Goal: Use online tool/utility: Utilize a website feature to perform a specific function

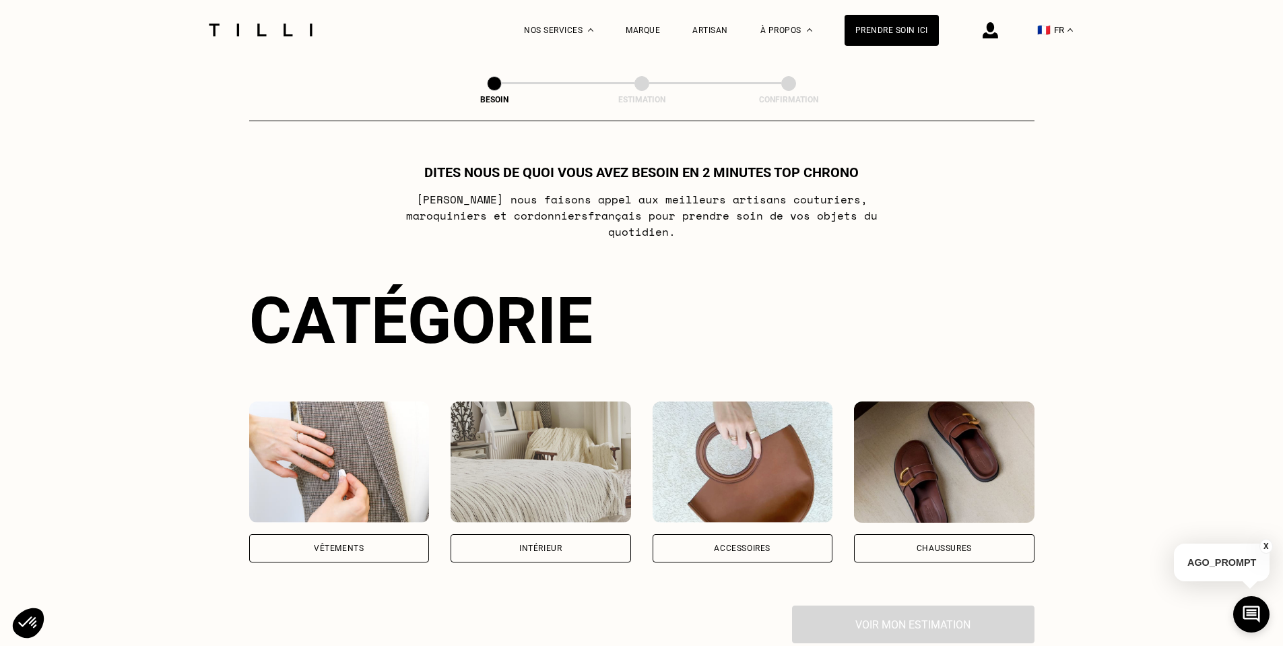
click at [375, 539] on div "Vêtements" at bounding box center [339, 548] width 181 height 28
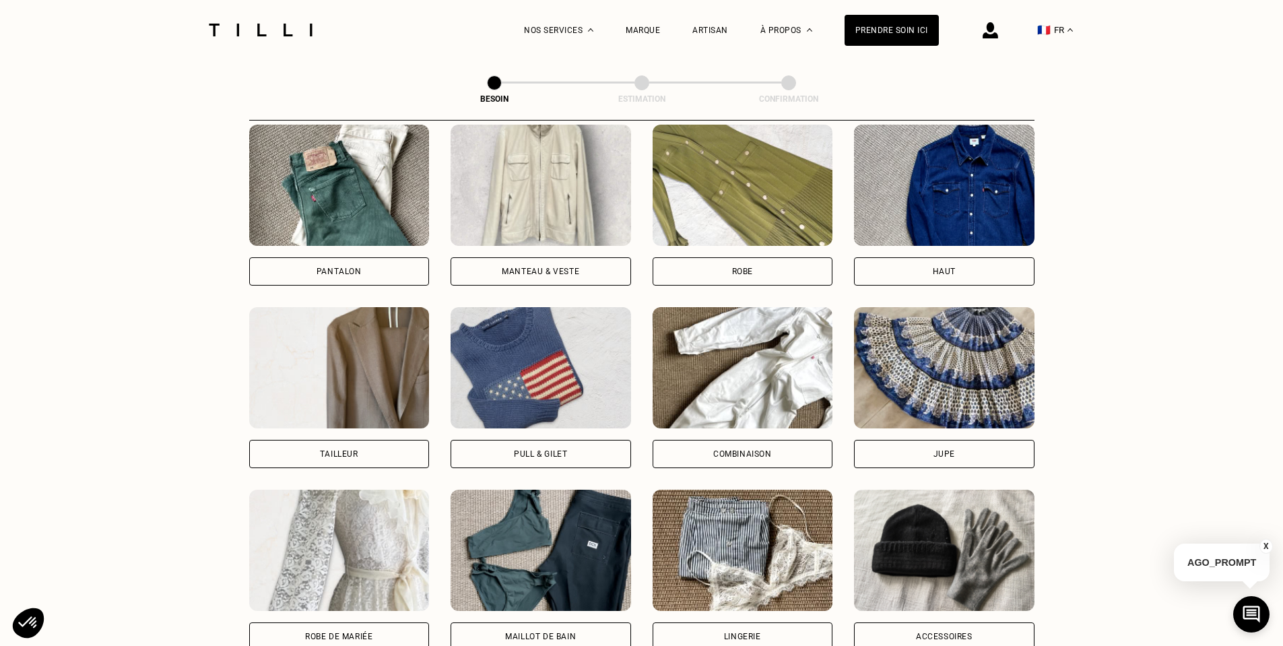
scroll to position [575, 0]
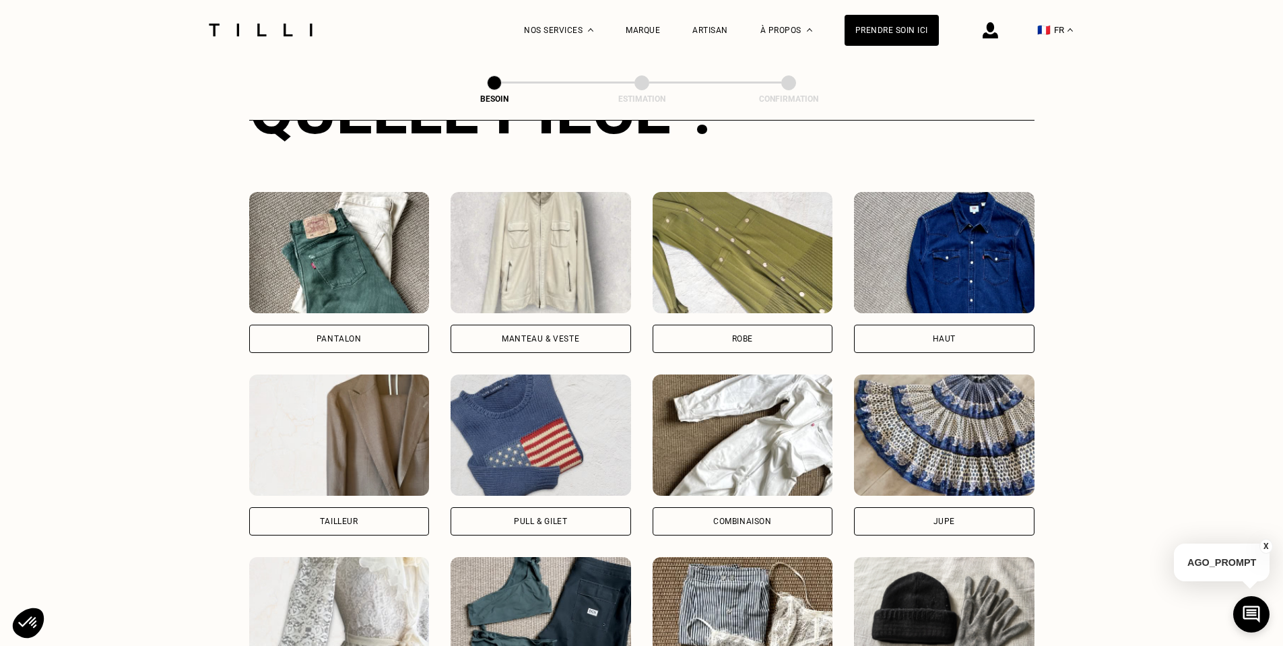
click at [535, 335] on div "Manteau & Veste" at bounding box center [541, 339] width 181 height 28
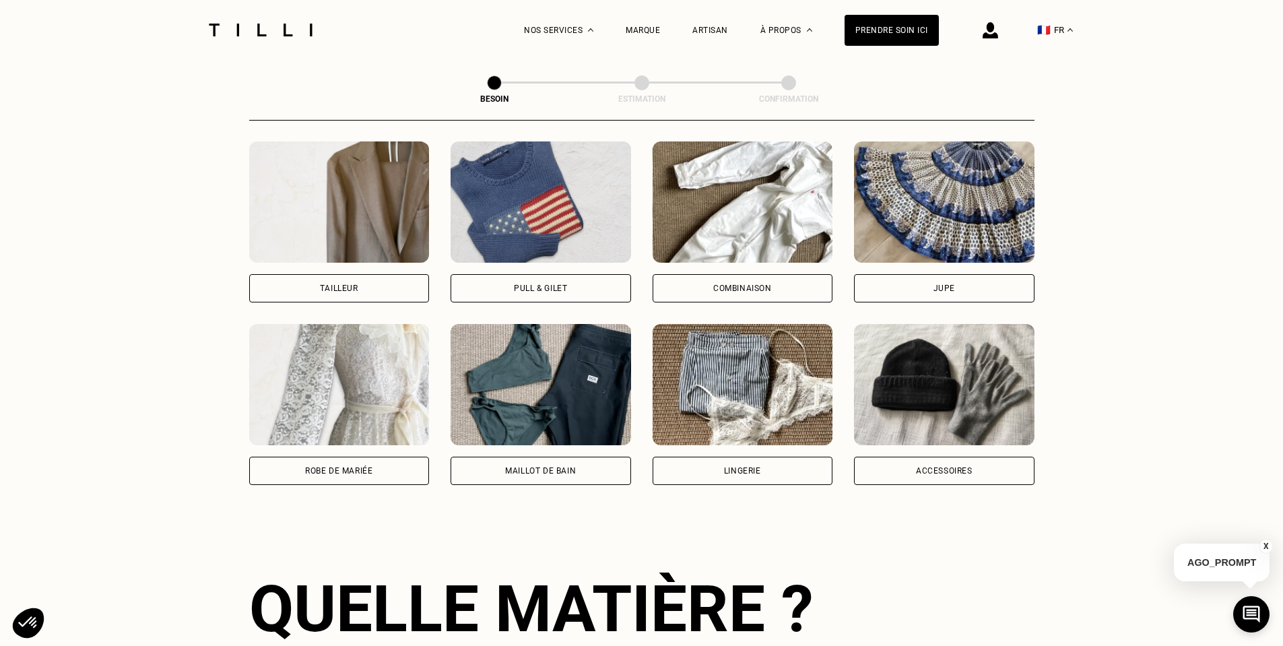
scroll to position [635, 0]
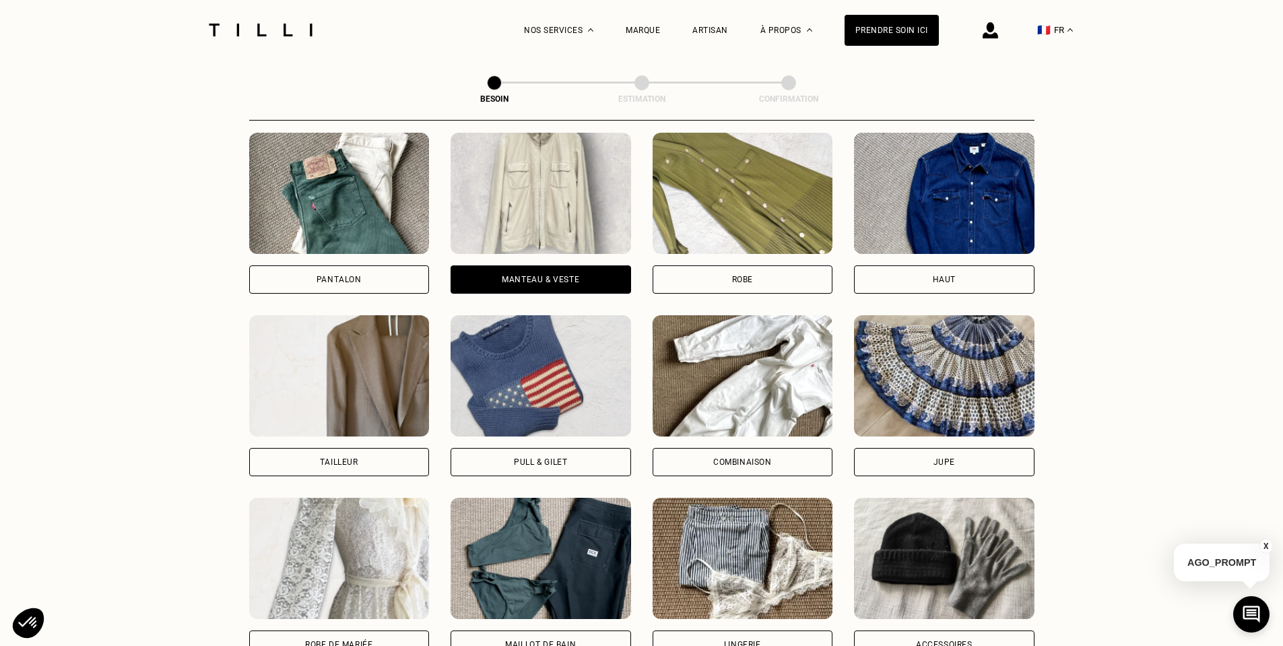
click at [383, 448] on div "Tailleur" at bounding box center [339, 462] width 181 height 28
select select "FR"
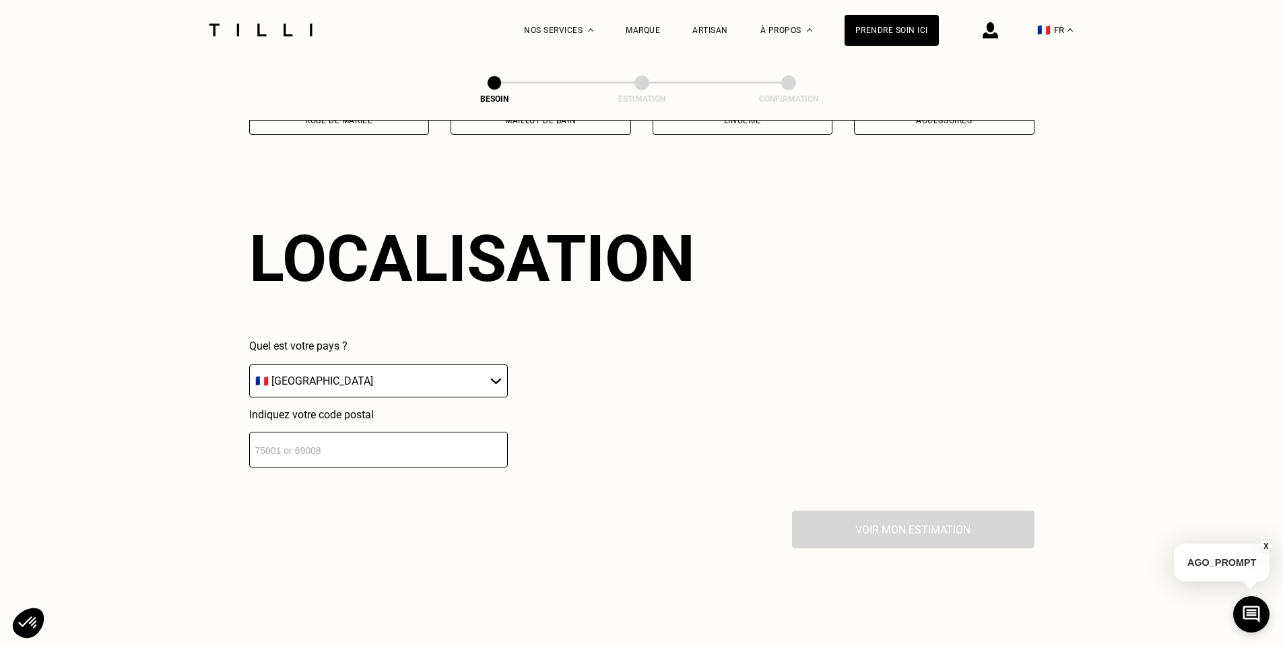
scroll to position [1173, 0]
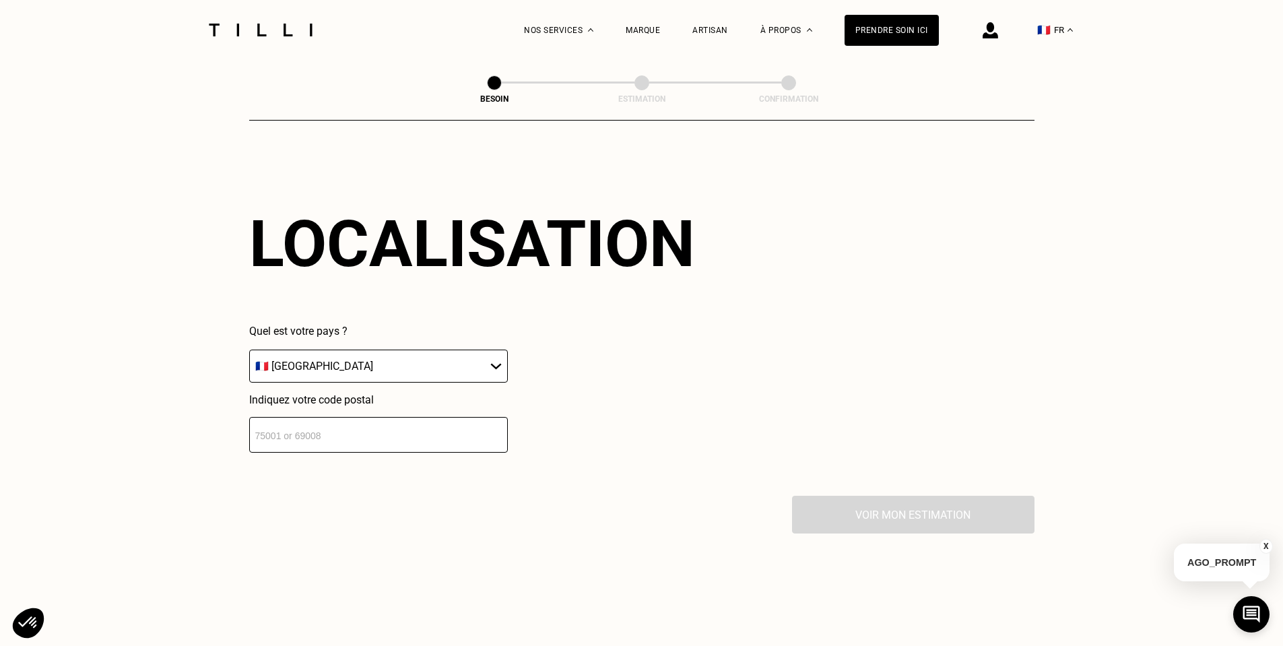
click at [435, 431] on input "number" at bounding box center [378, 435] width 259 height 36
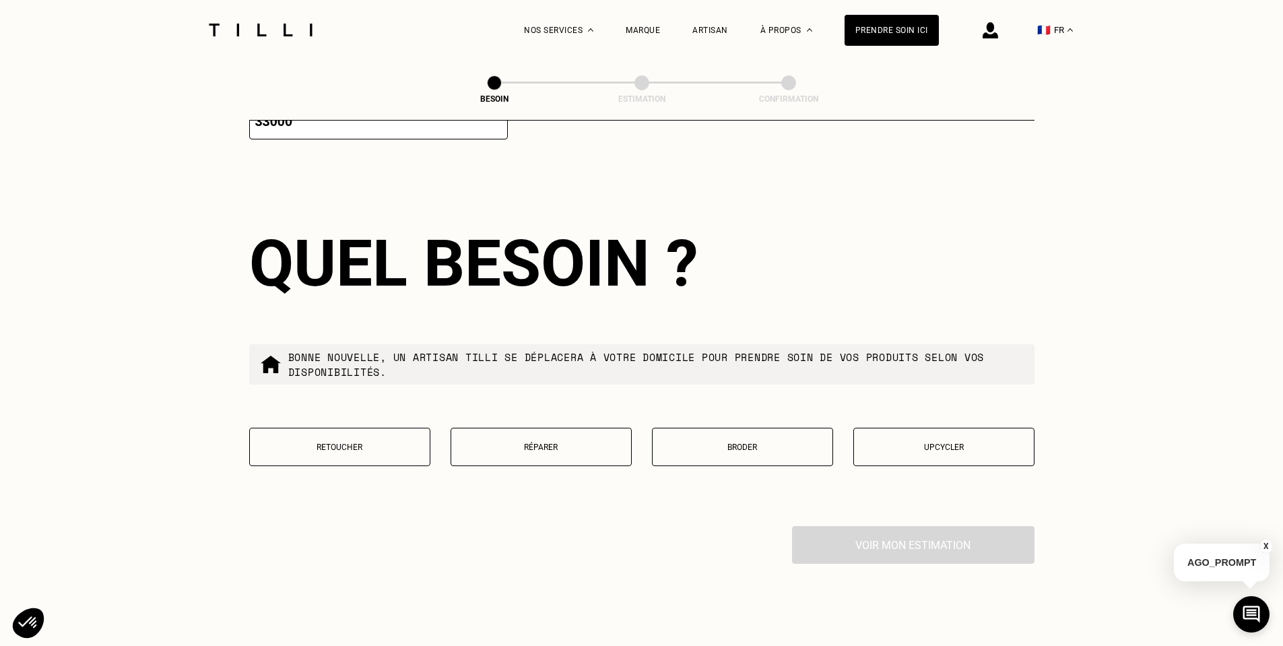
scroll to position [1508, 0]
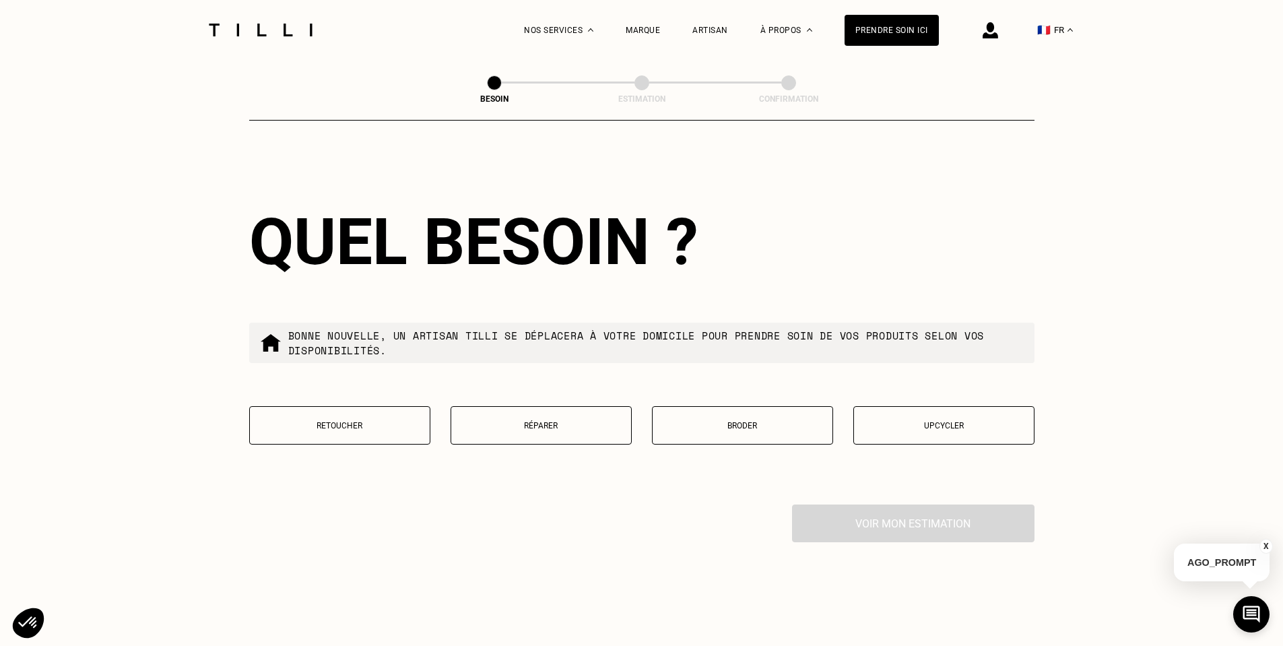
type input "33000"
click at [379, 421] on p "Retoucher" at bounding box center [340, 425] width 166 height 9
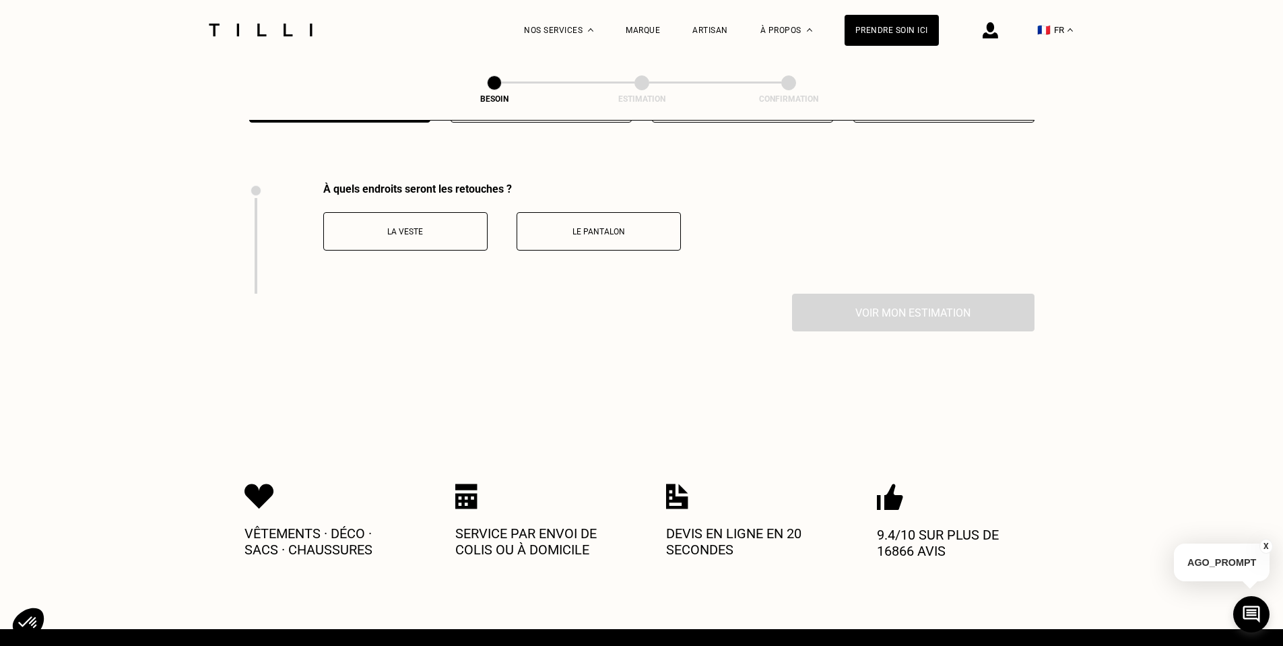
scroll to position [1854, 0]
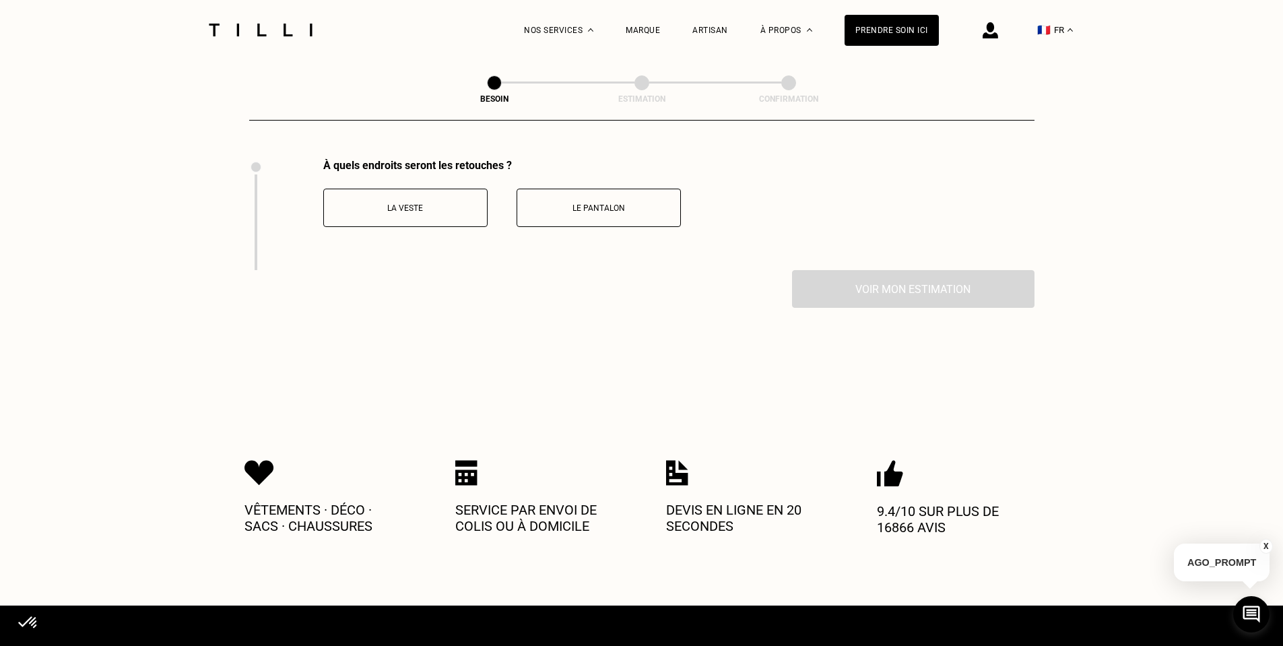
click at [440, 209] on button "La veste" at bounding box center [405, 208] width 164 height 38
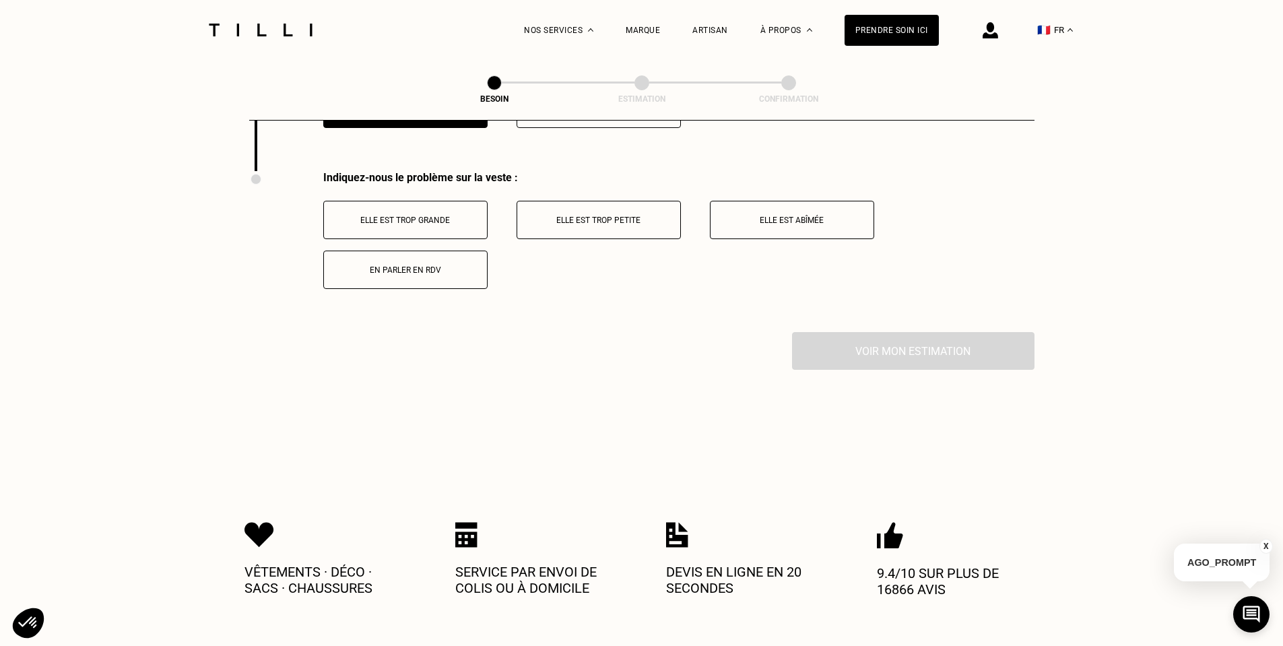
scroll to position [1965, 0]
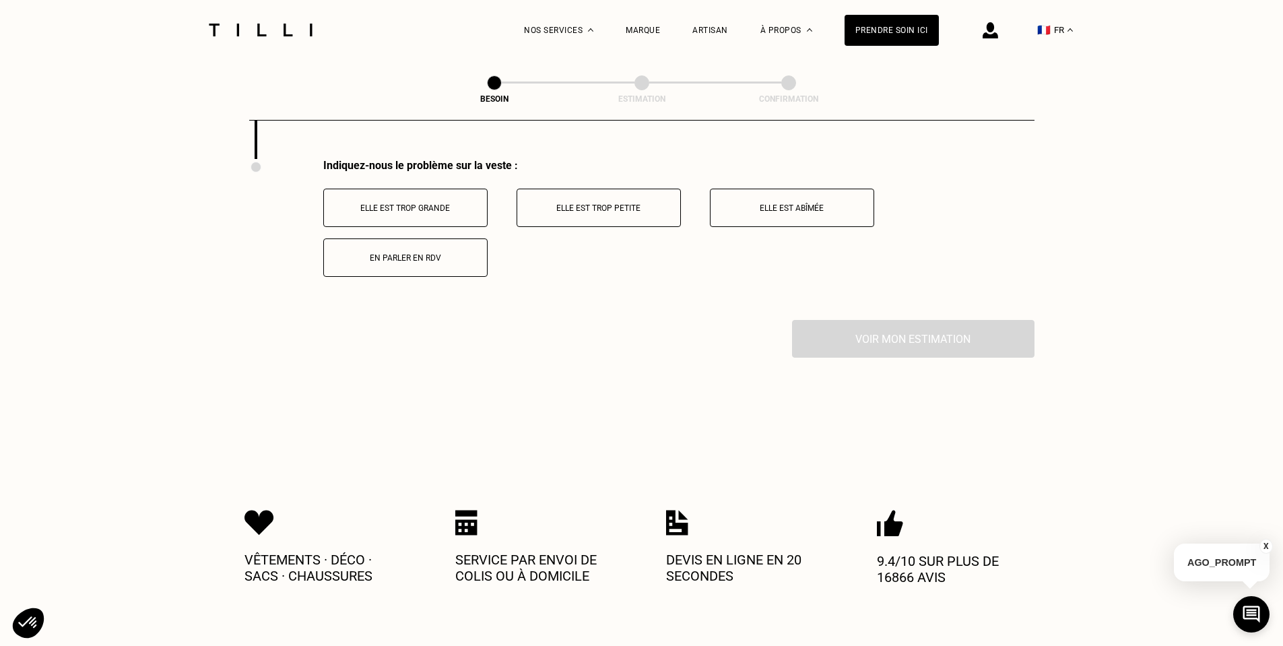
click at [439, 207] on button "Elle est trop grande" at bounding box center [405, 208] width 164 height 38
click at [439, 207] on button "Manches trop longues" at bounding box center [405, 208] width 164 height 38
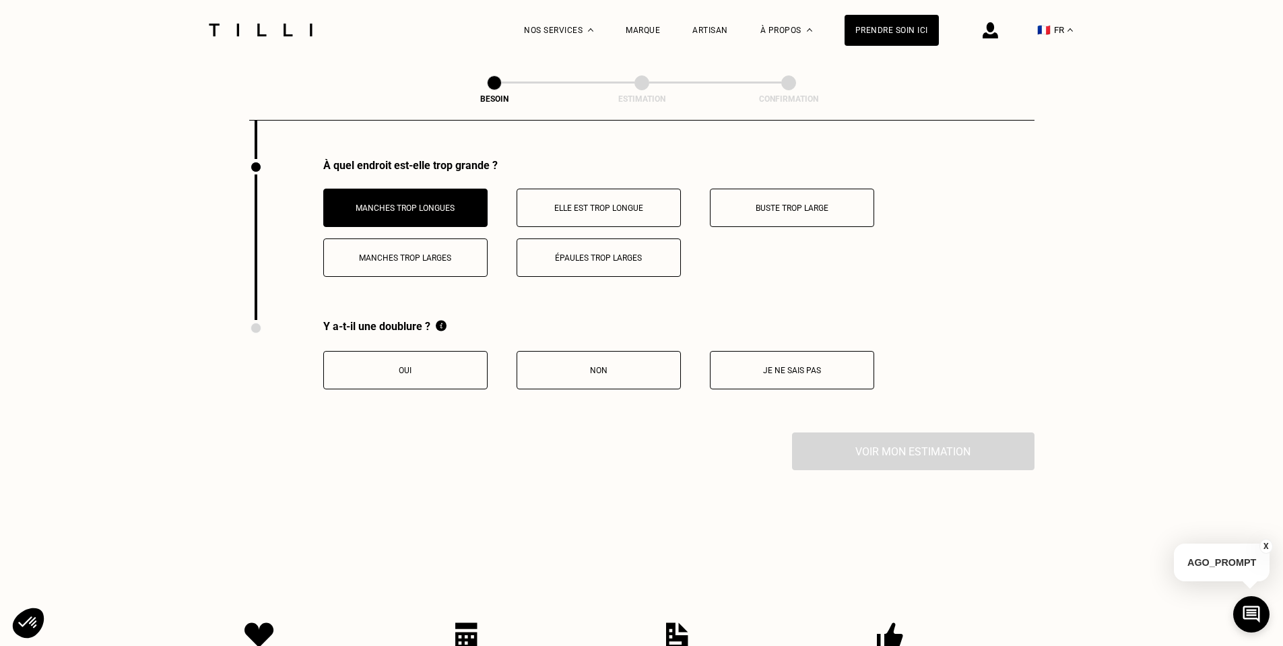
click at [448, 378] on button "Oui" at bounding box center [405, 370] width 164 height 38
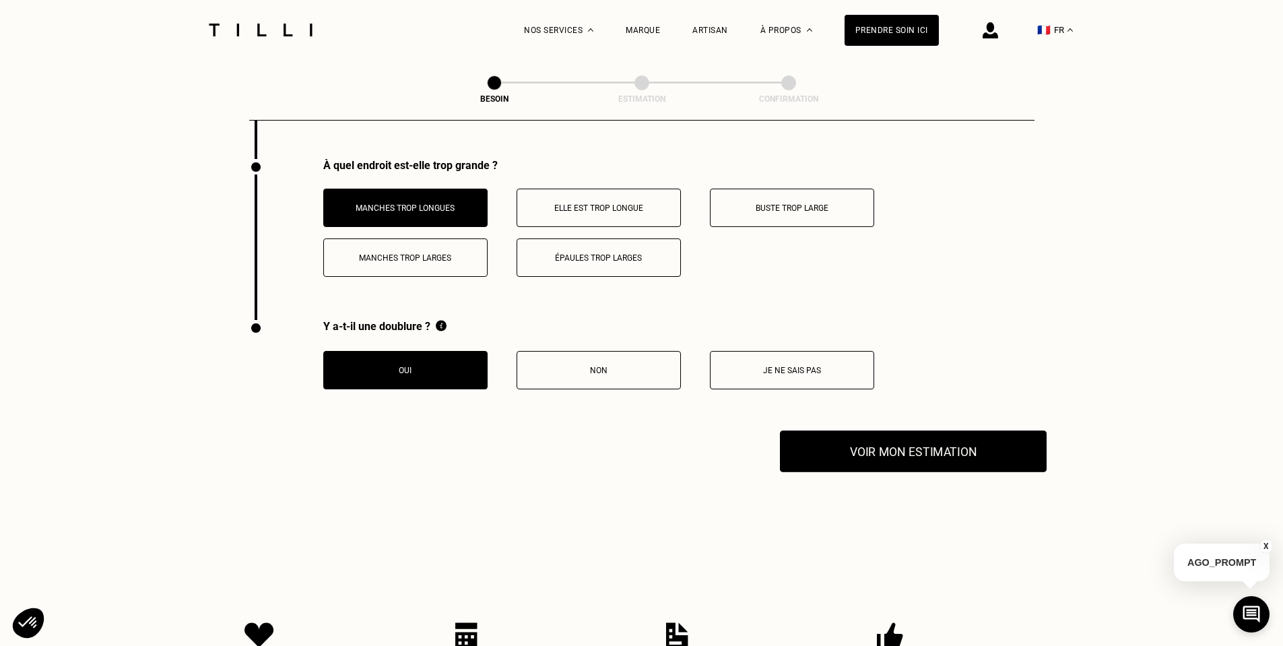
click at [895, 449] on button "Voir mon estimation" at bounding box center [913, 451] width 267 height 42
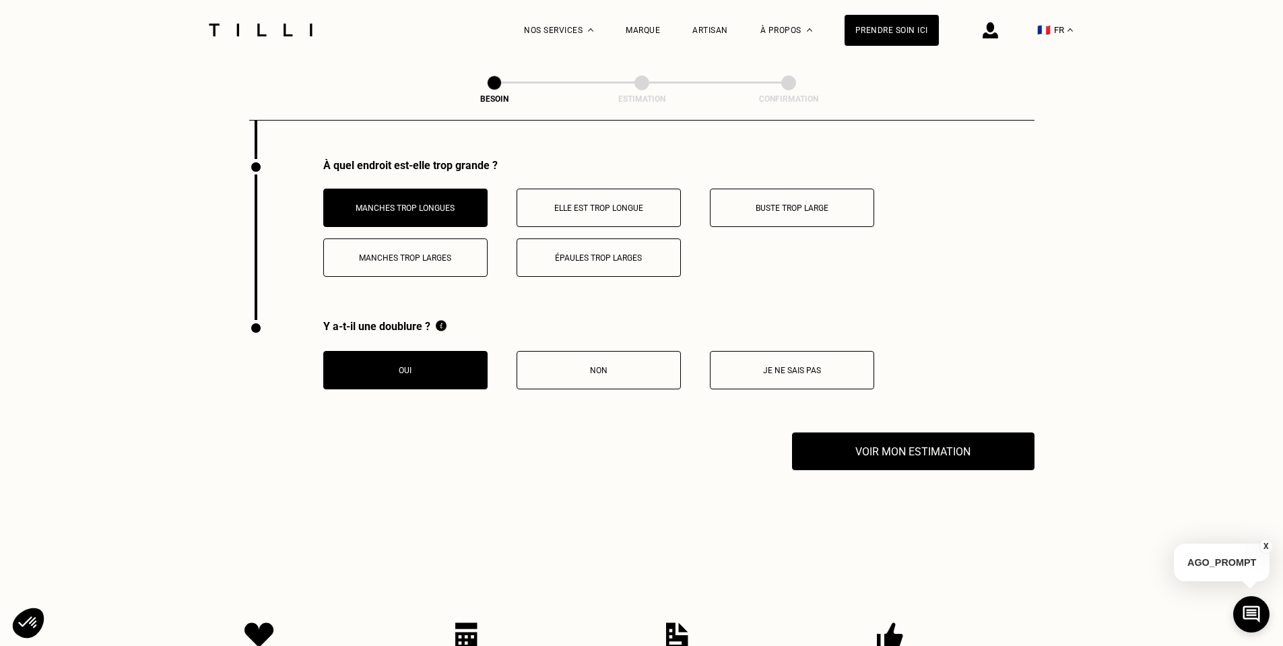
click at [759, 203] on p "Buste trop large" at bounding box center [792, 207] width 150 height 9
click at [454, 256] on button "Manches trop larges" at bounding box center [405, 257] width 164 height 38
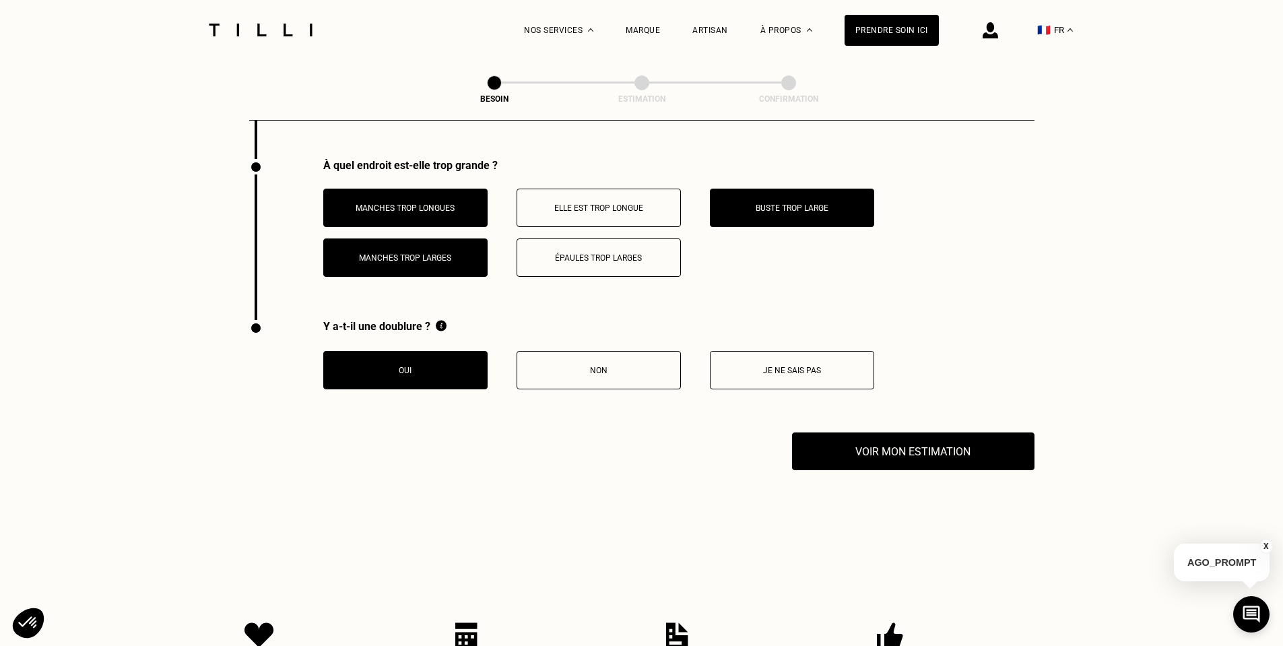
click at [586, 253] on p "Épaules trop larges" at bounding box center [599, 257] width 150 height 9
click at [595, 207] on button "Elle est trop longue" at bounding box center [599, 208] width 164 height 38
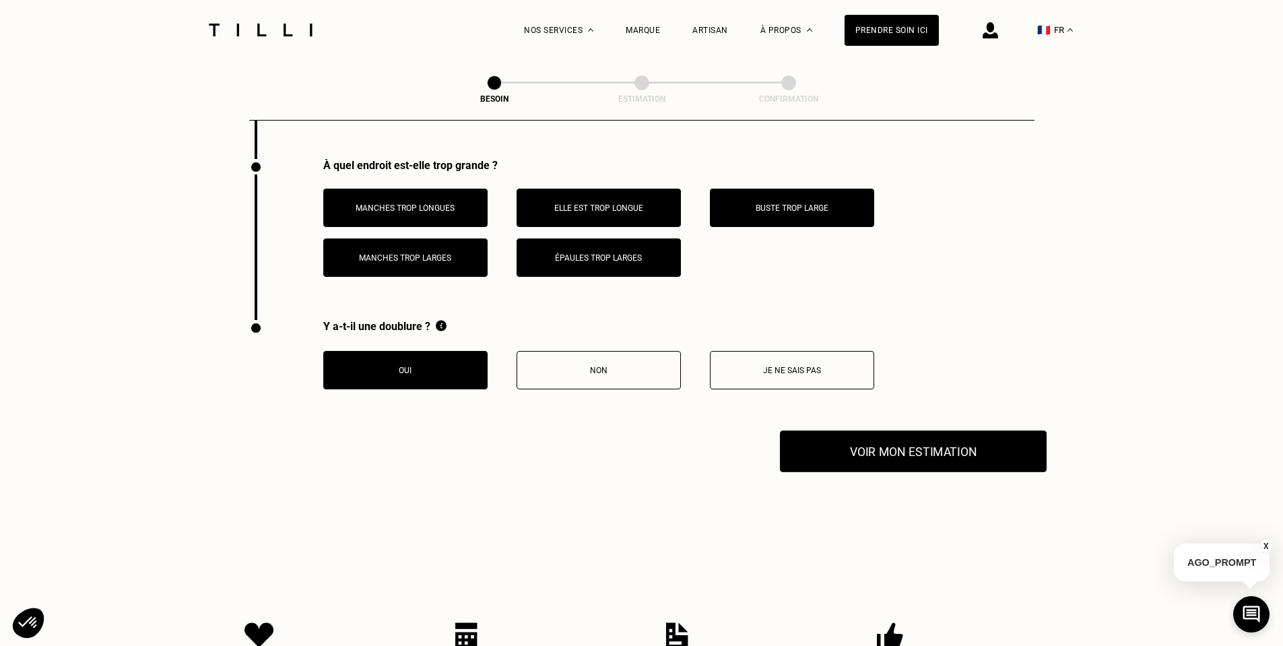
click at [973, 443] on button "Voir mon estimation" at bounding box center [913, 451] width 267 height 42
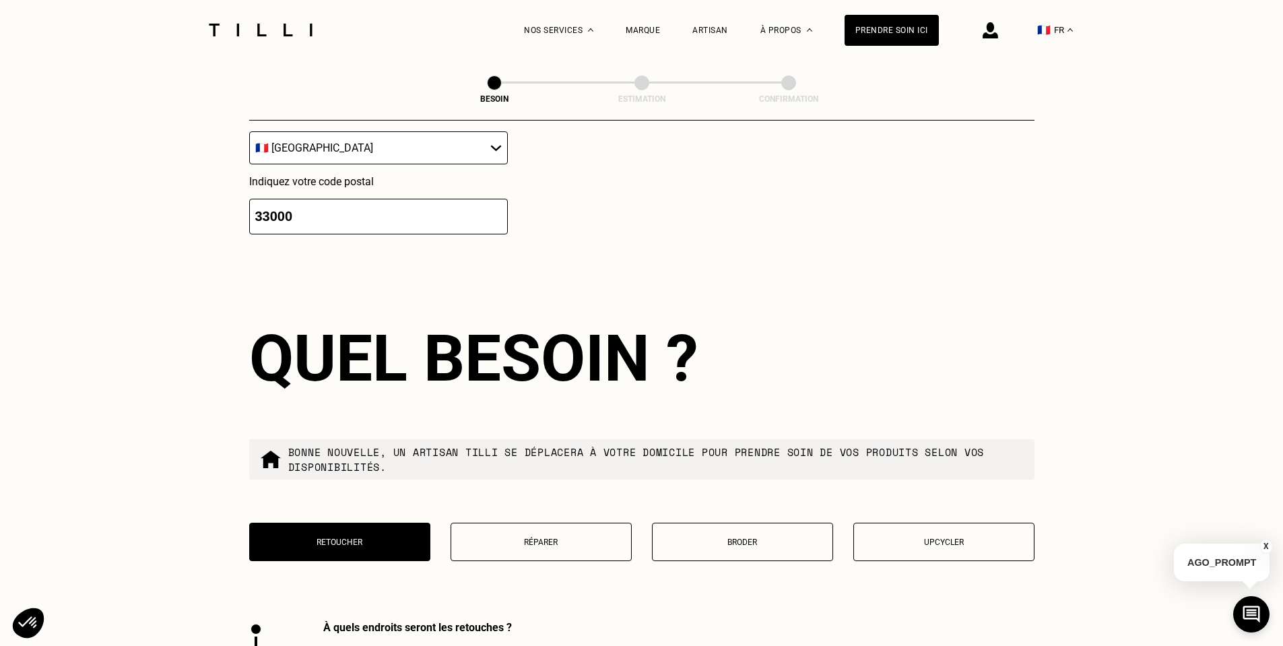
scroll to position [0, 0]
